Goal: Task Accomplishment & Management: Use online tool/utility

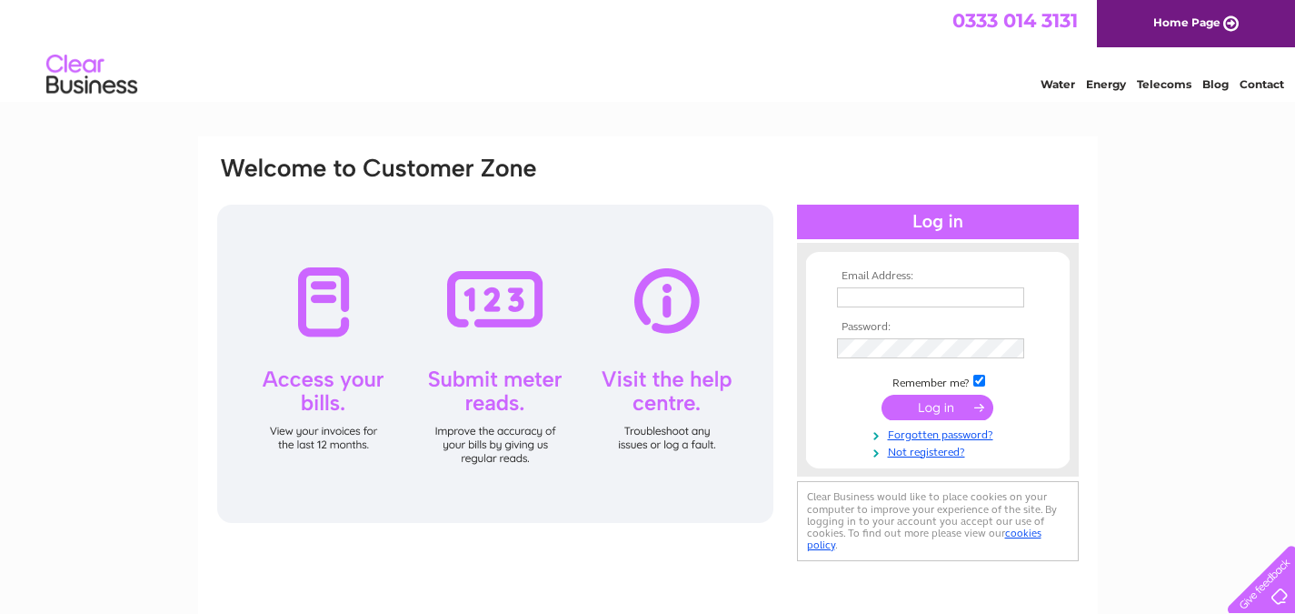
type input "purchaseledger@pbic.org.uk"
click at [916, 409] on input "submit" at bounding box center [938, 407] width 112 height 25
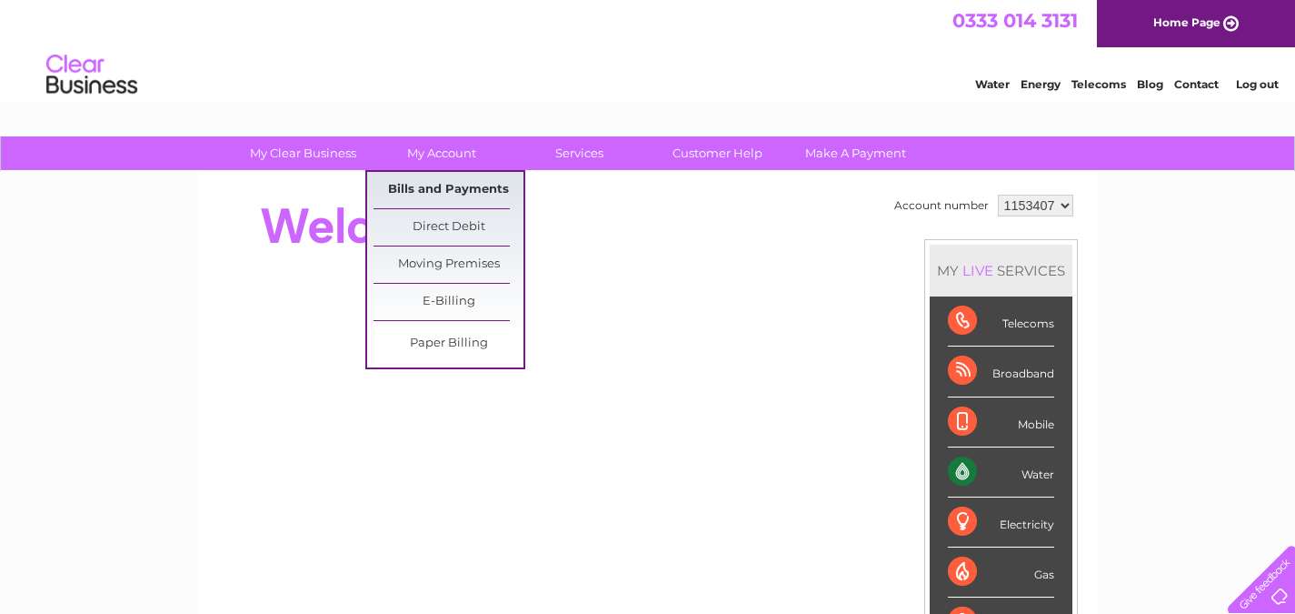
click at [445, 174] on link "Bills and Payments" at bounding box center [449, 190] width 150 height 36
click at [435, 188] on link "Bills and Payments" at bounding box center [449, 190] width 150 height 36
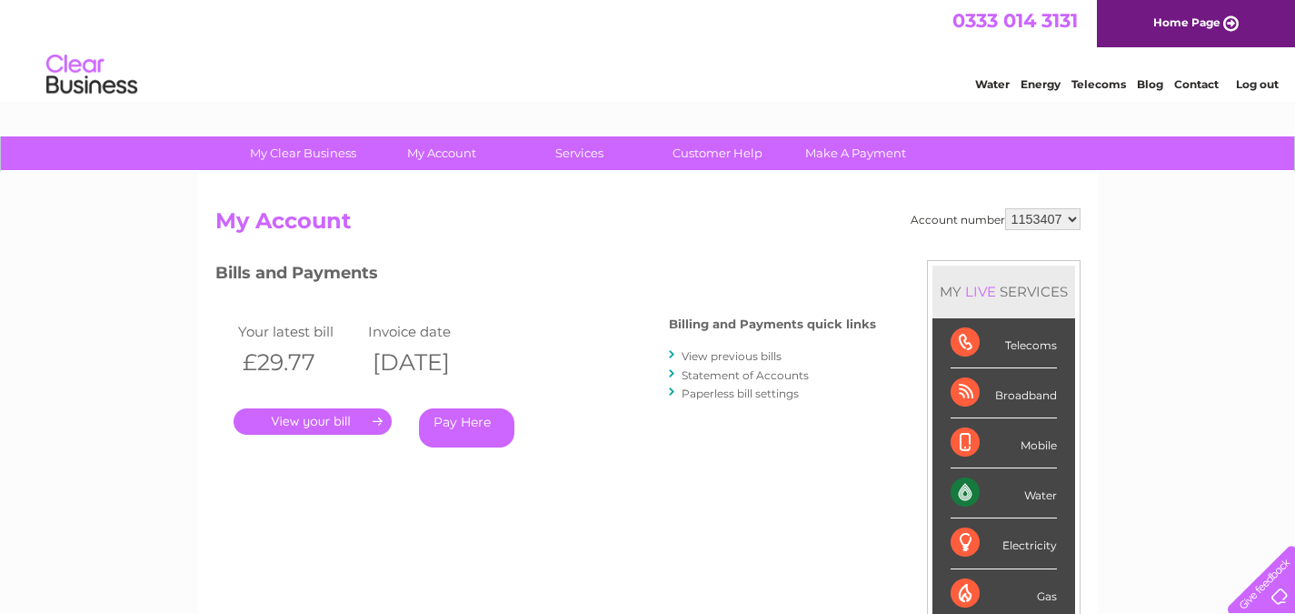
click at [708, 371] on link "Statement of Accounts" at bounding box center [745, 375] width 127 height 14
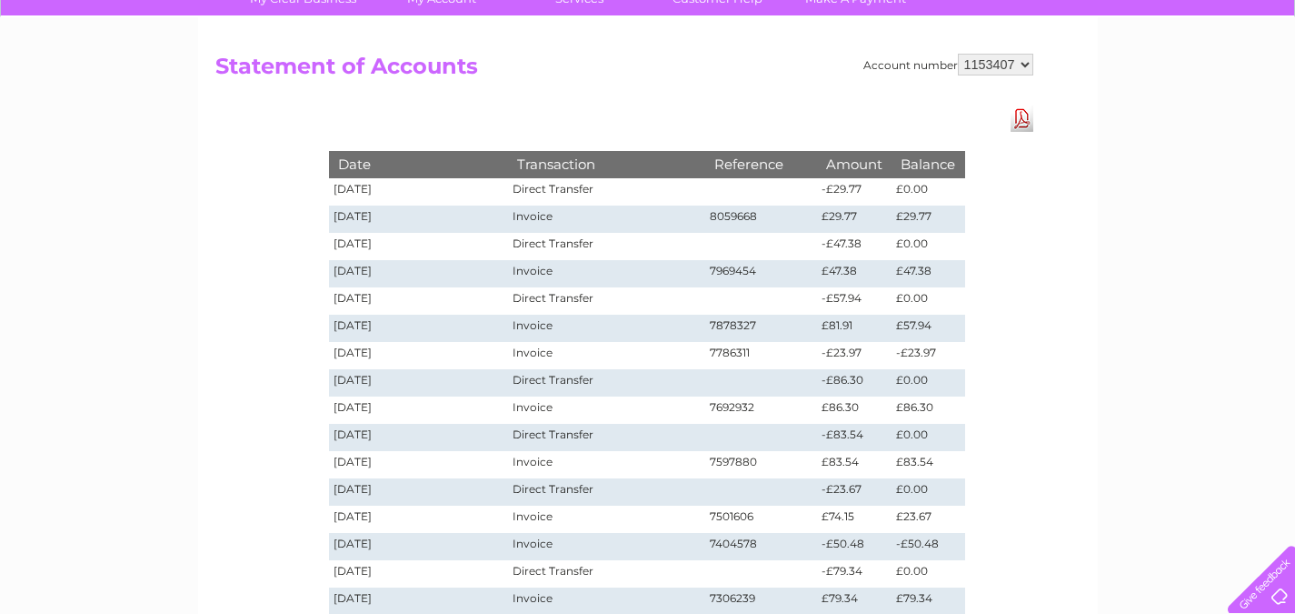
scroll to position [182, 0]
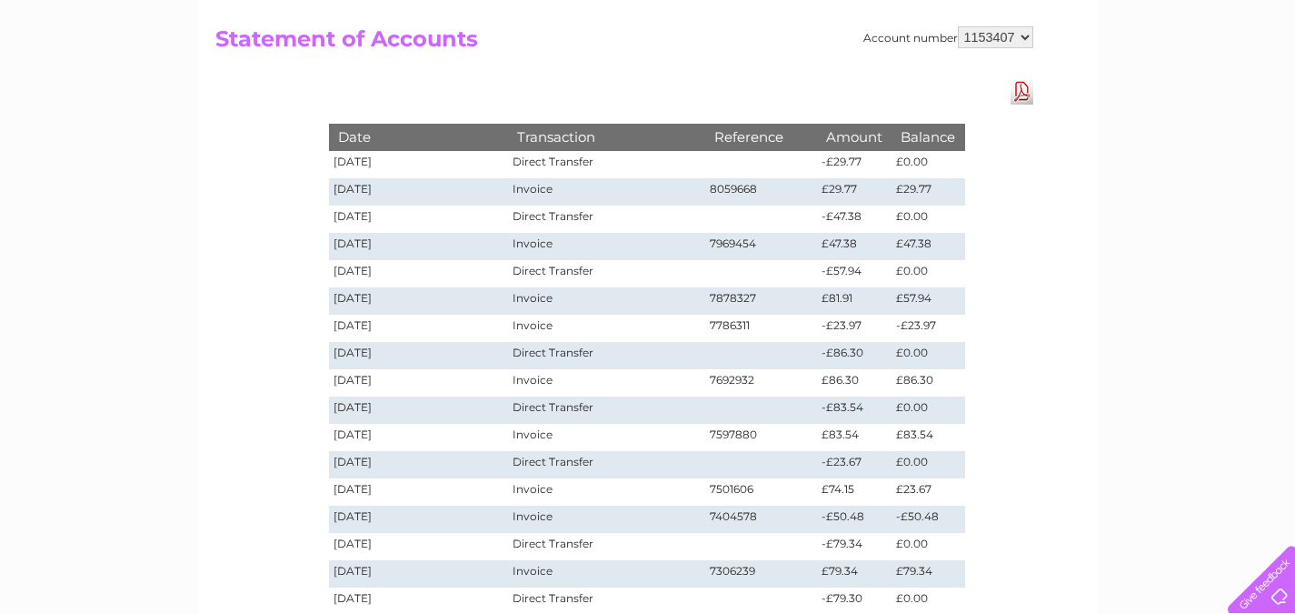
click at [1025, 85] on link "Download Pdf" at bounding box center [1022, 91] width 23 height 26
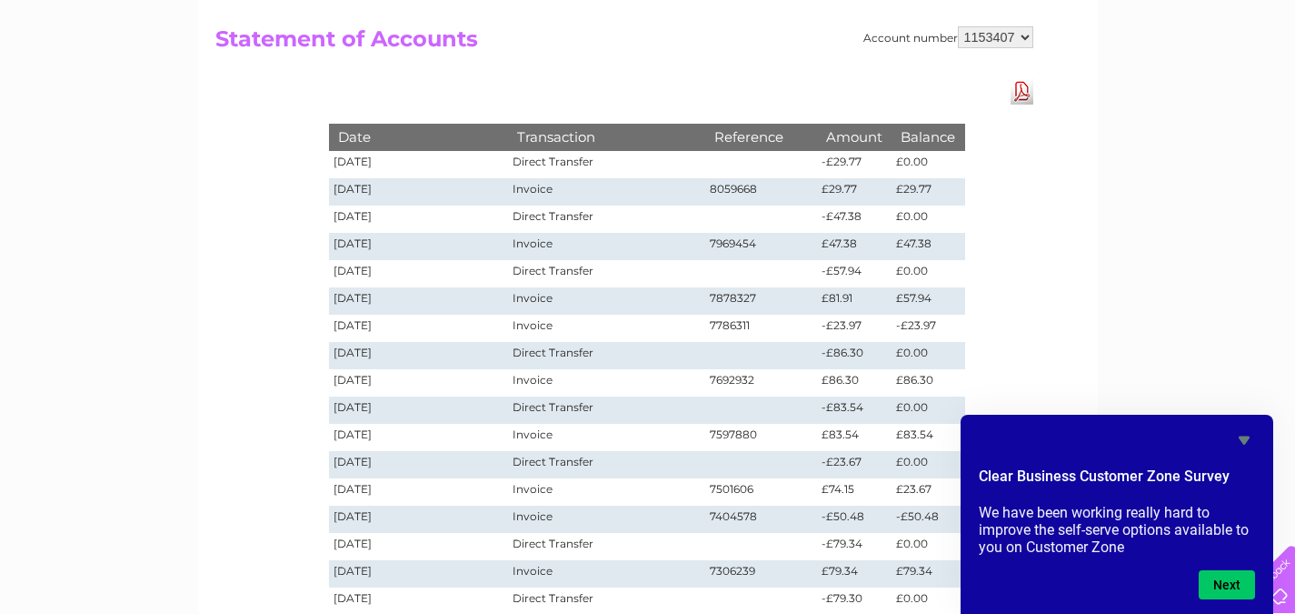
scroll to position [0, 0]
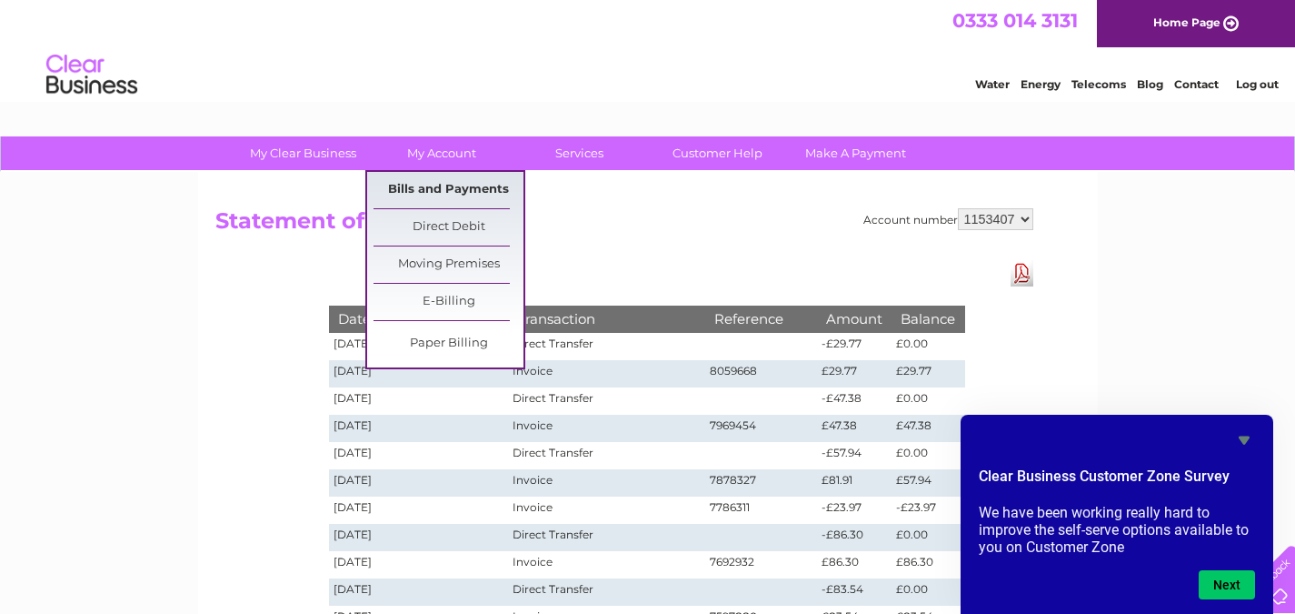
click at [435, 192] on link "Bills and Payments" at bounding box center [449, 190] width 150 height 36
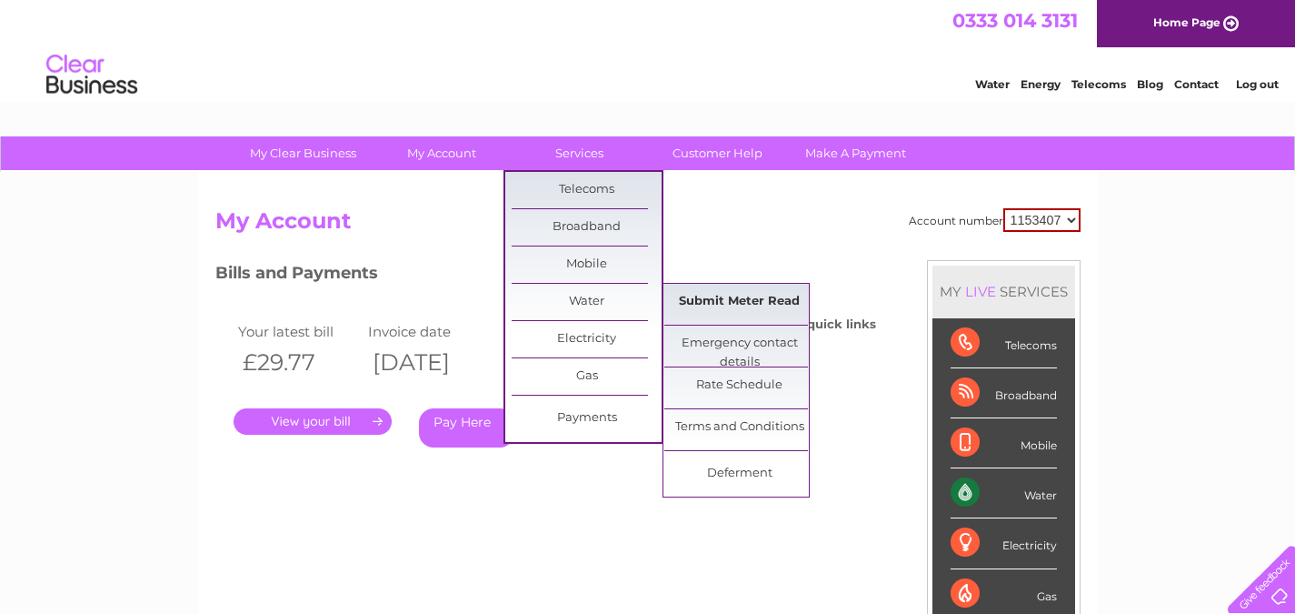
click at [711, 298] on link "Submit Meter Read" at bounding box center [740, 302] width 150 height 36
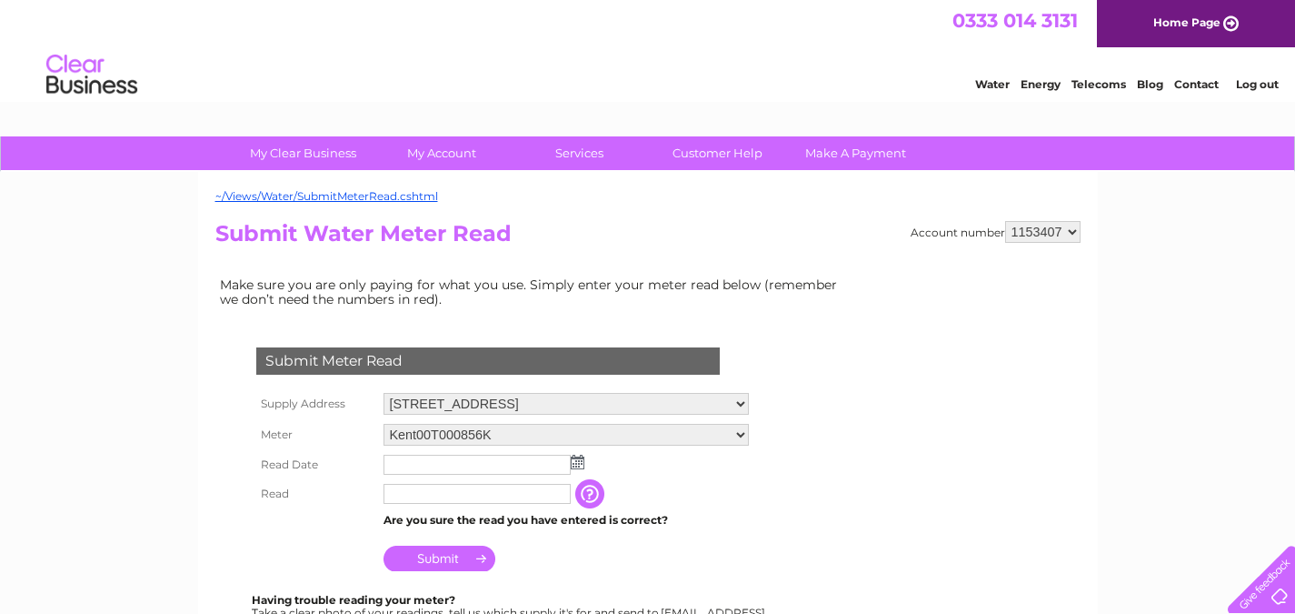
click at [577, 468] on img at bounding box center [578, 462] width 14 height 15
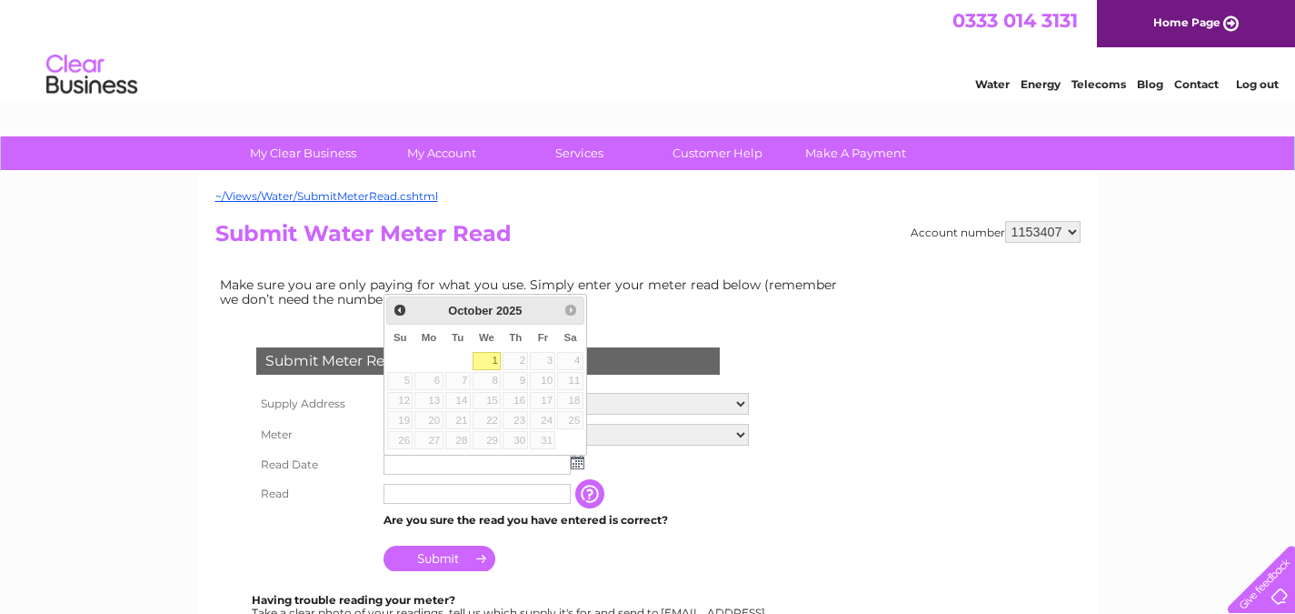
click at [496, 354] on link "1" at bounding box center [487, 361] width 29 height 18
type input "[DATE]"
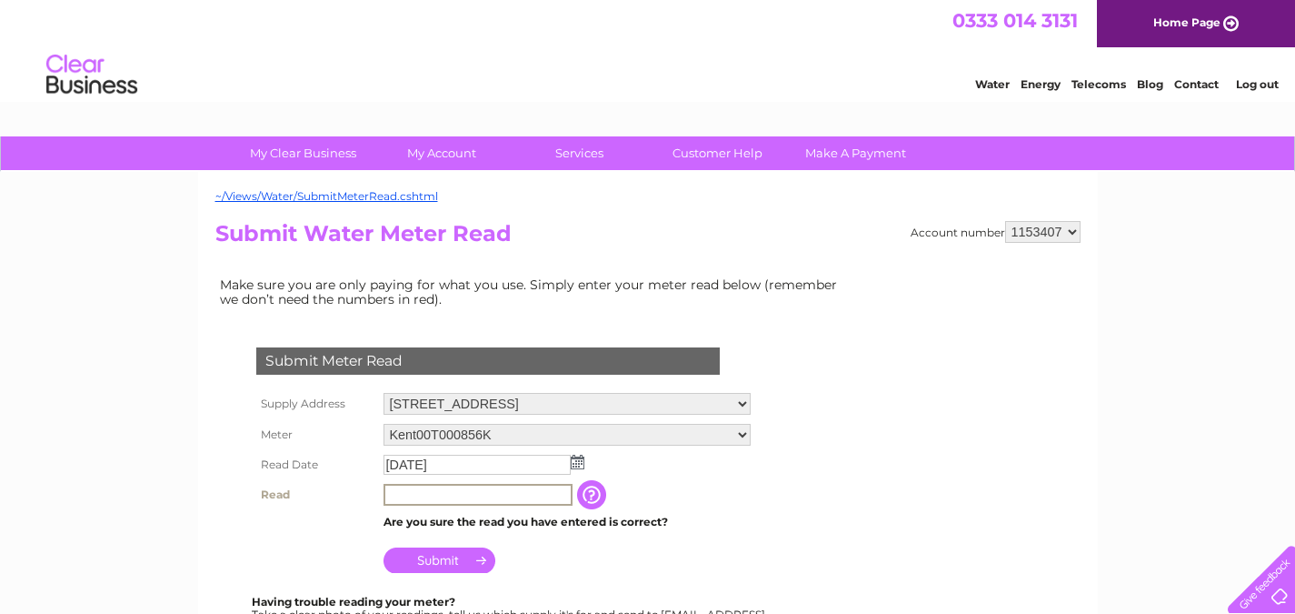
click at [443, 499] on input "text" at bounding box center [478, 495] width 189 height 22
type input "2597"
click at [441, 564] on input "Submit" at bounding box center [440, 557] width 112 height 25
